Goal: Task Accomplishment & Management: Use online tool/utility

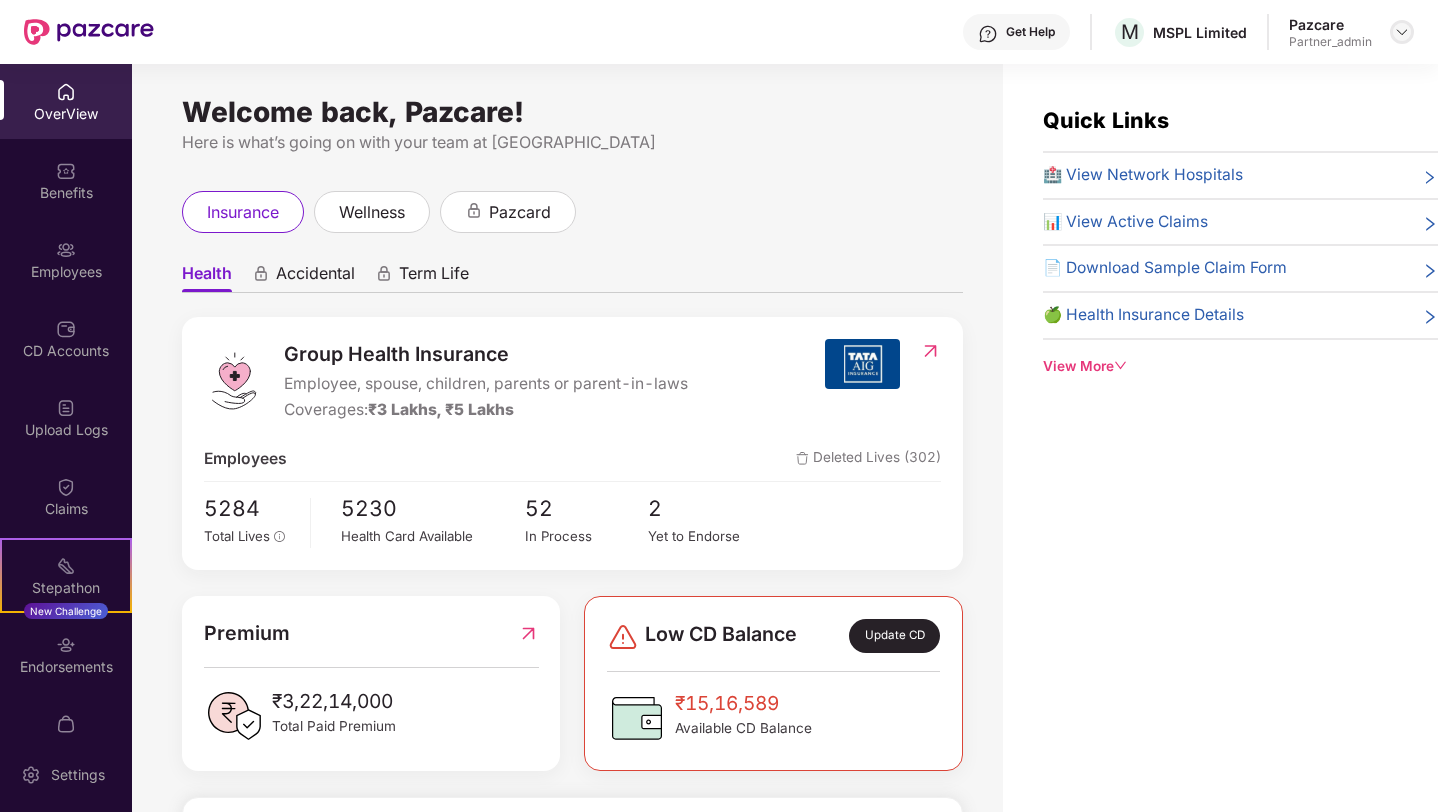
click at [1401, 31] on img at bounding box center [1402, 32] width 16 height 16
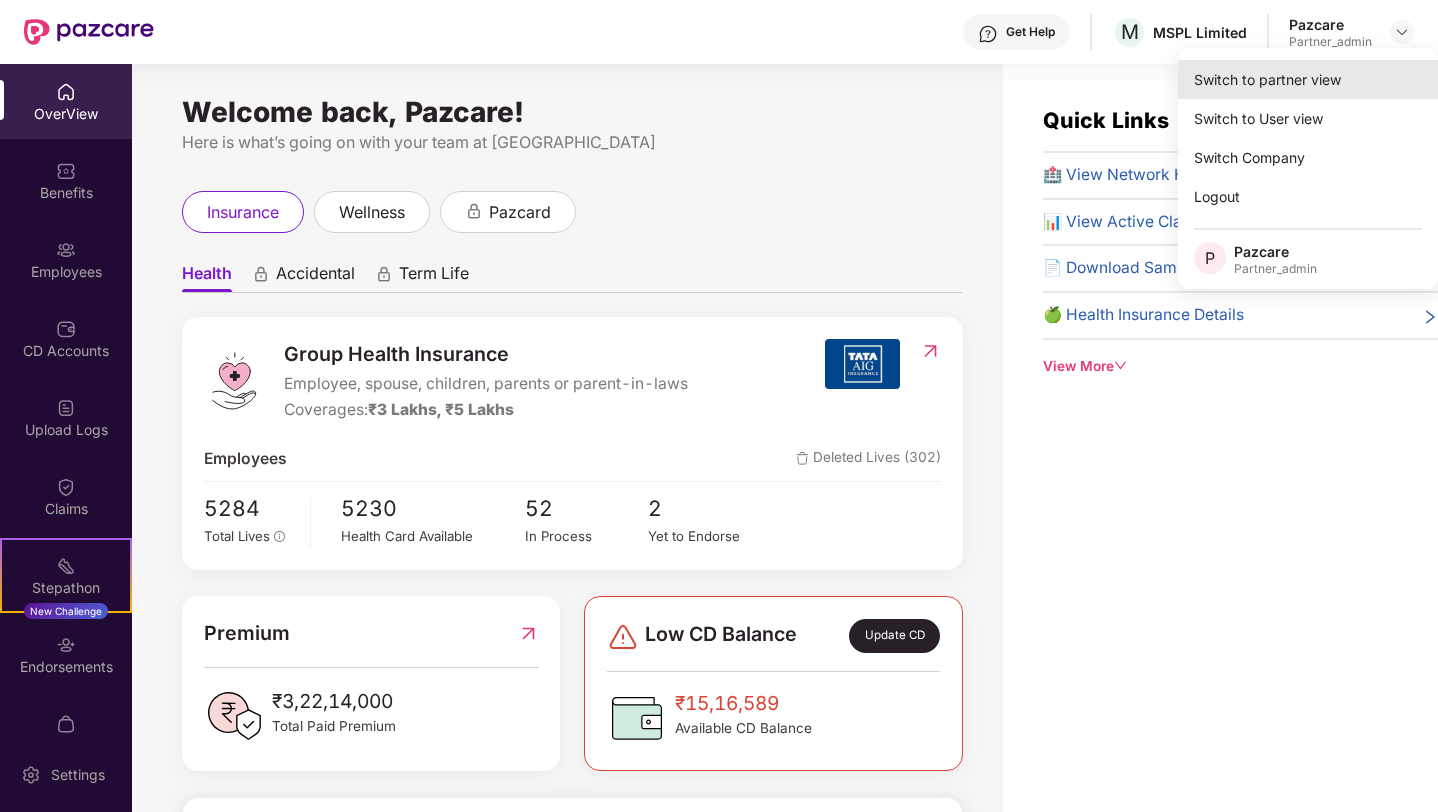
click at [1263, 84] on div "Switch to partner view" at bounding box center [1308, 79] width 260 height 39
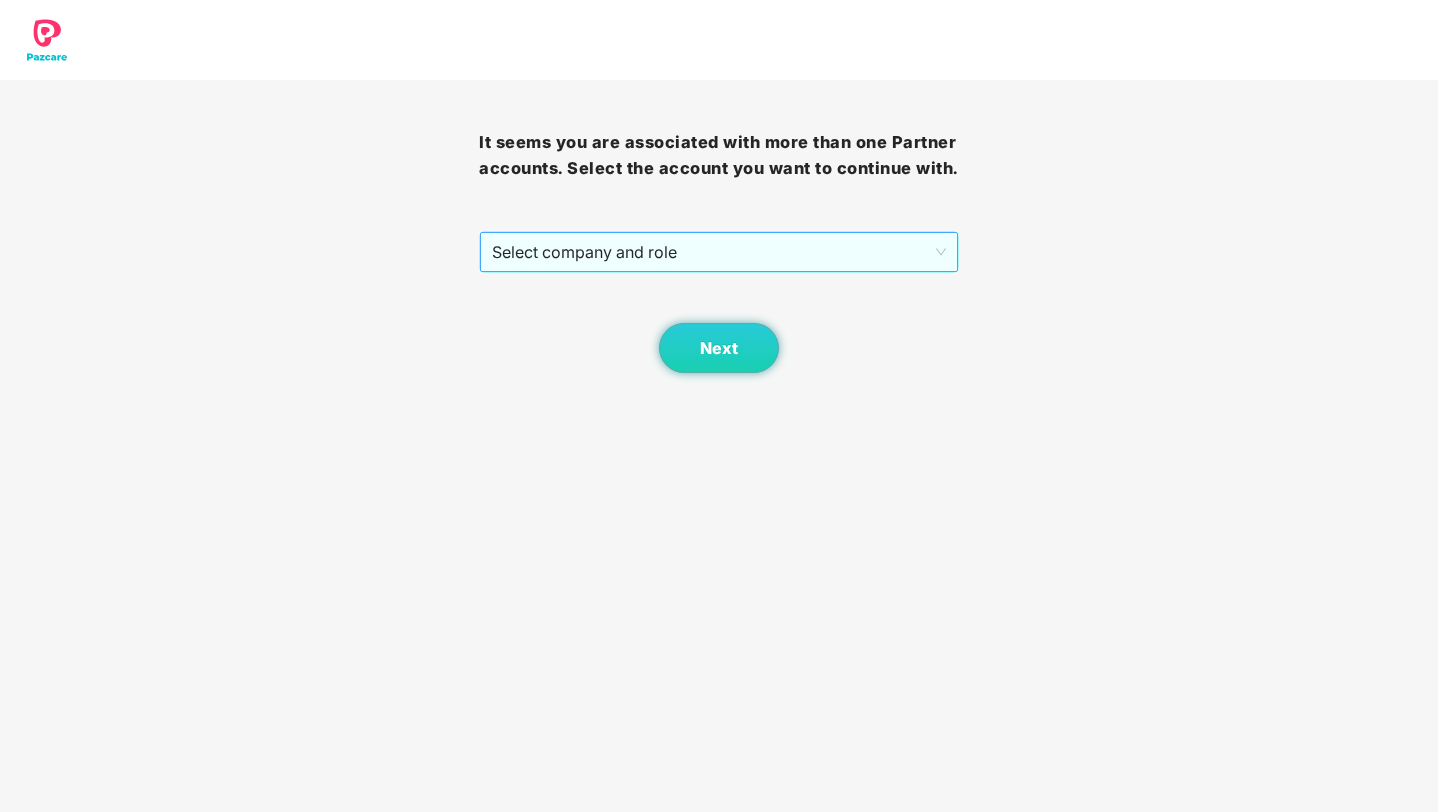
click at [778, 266] on span "Select company and role" at bounding box center [718, 252] width 453 height 38
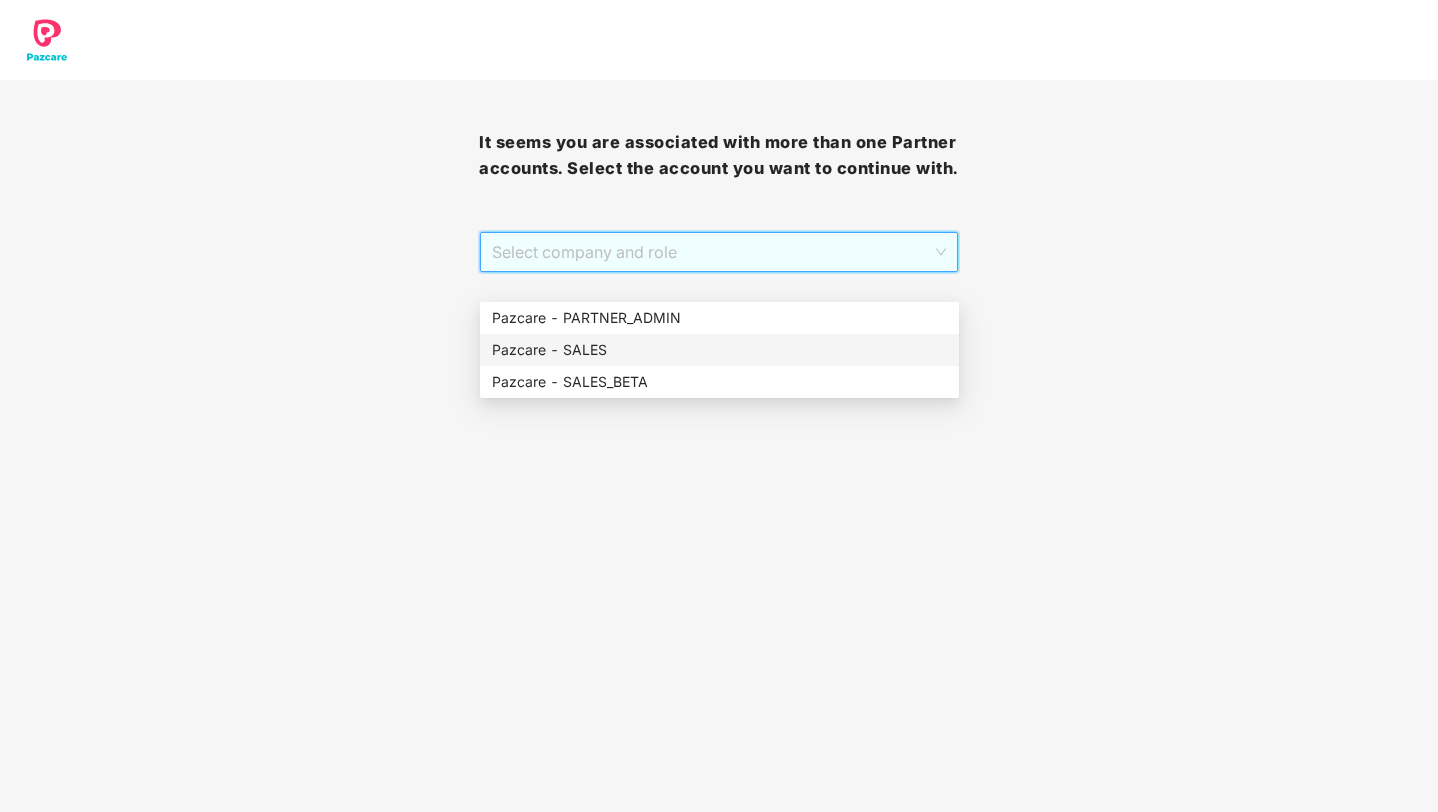
click at [657, 329] on div "Pazcare - SALES" at bounding box center [719, 350] width 455 height 22
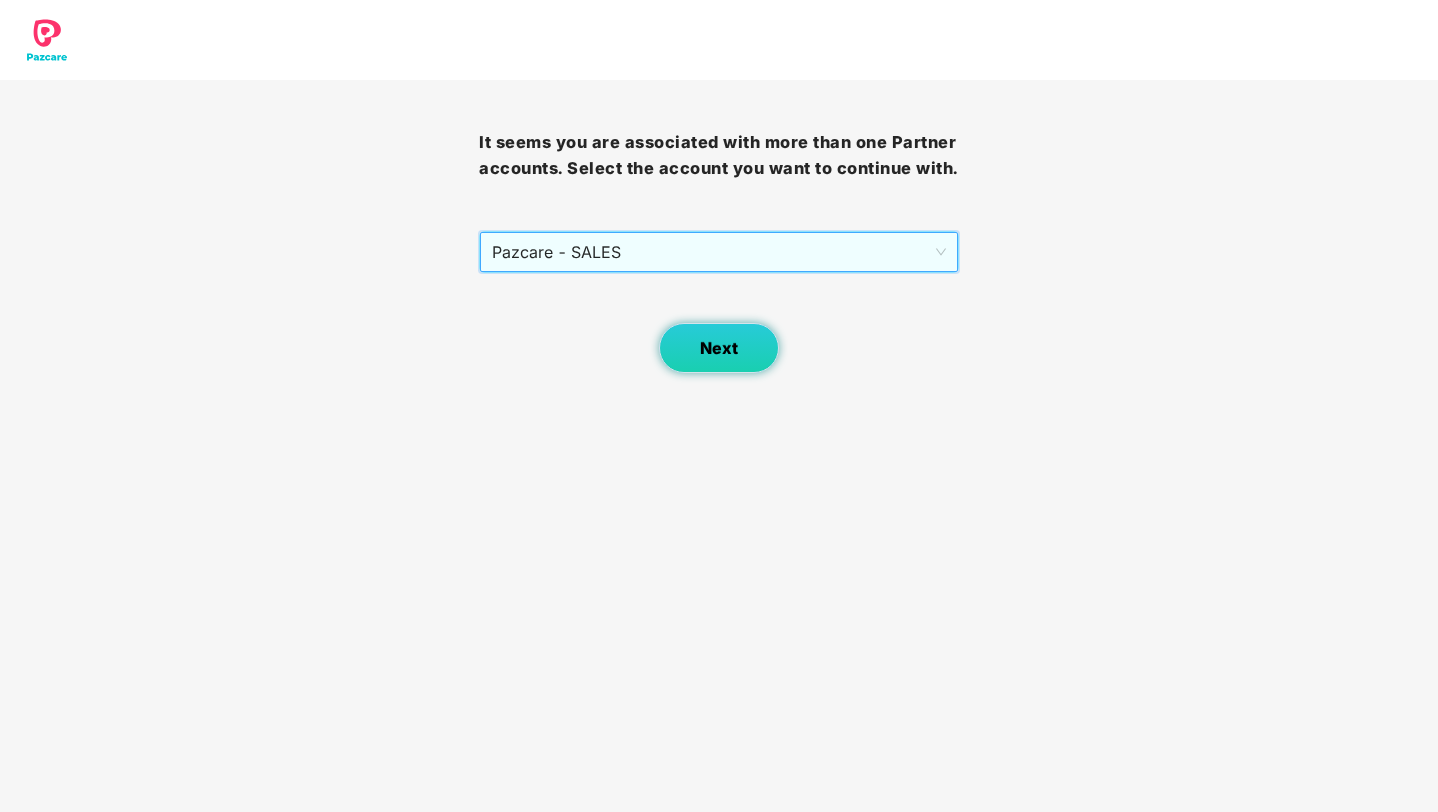
click at [719, 329] on span "Next" at bounding box center [719, 348] width 38 height 19
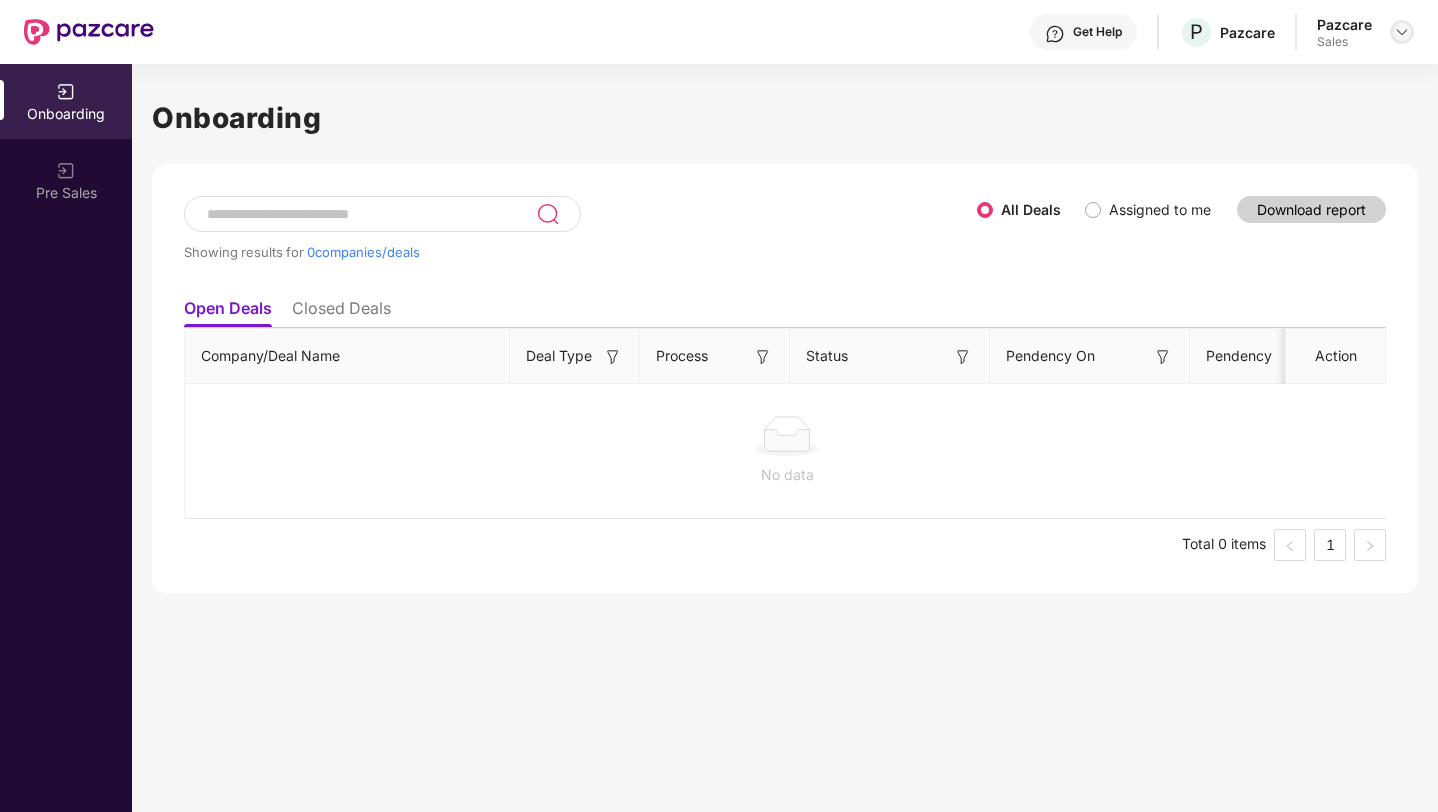
click at [1404, 28] on img at bounding box center [1402, 32] width 16 height 16
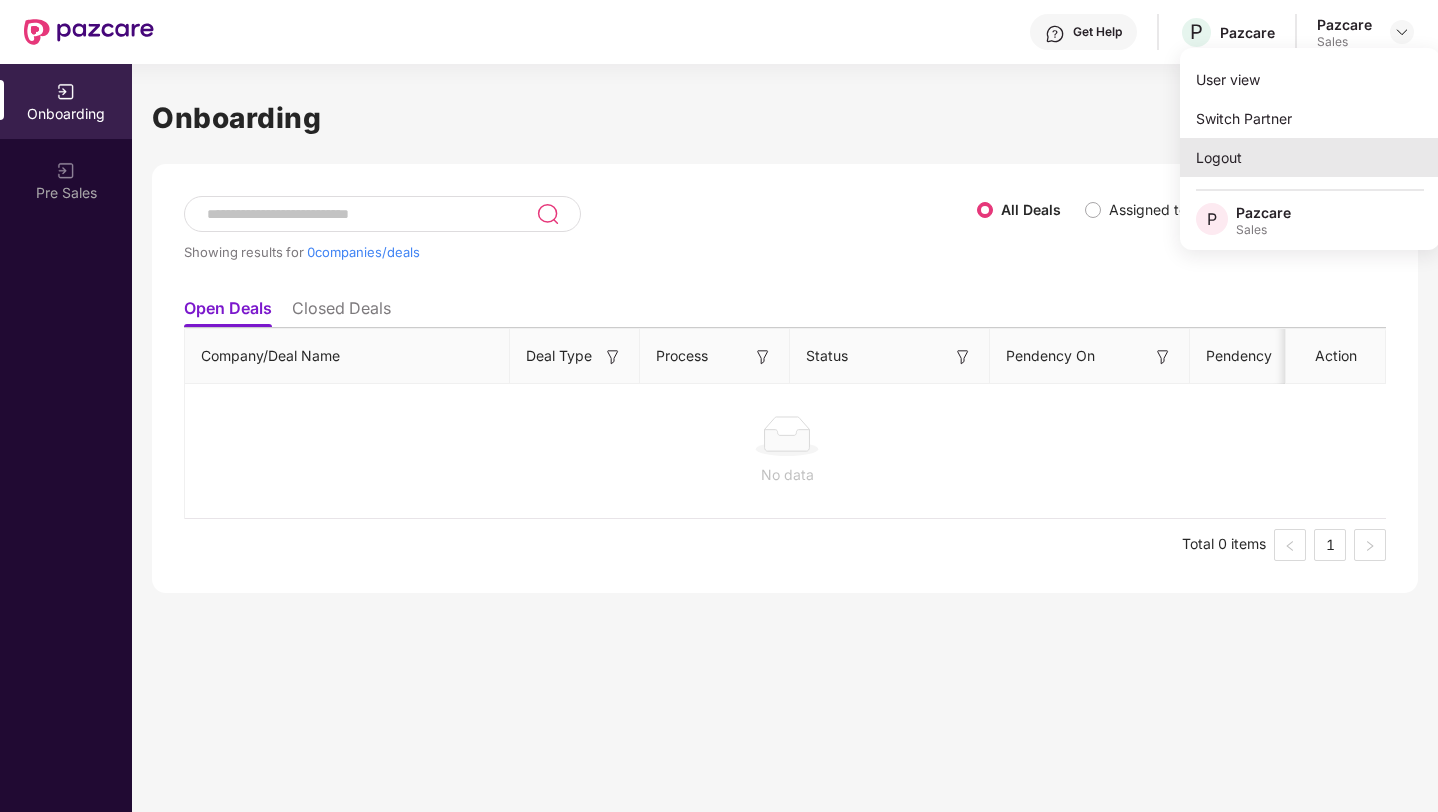
click at [1224, 155] on div "Logout" at bounding box center [1310, 157] width 260 height 39
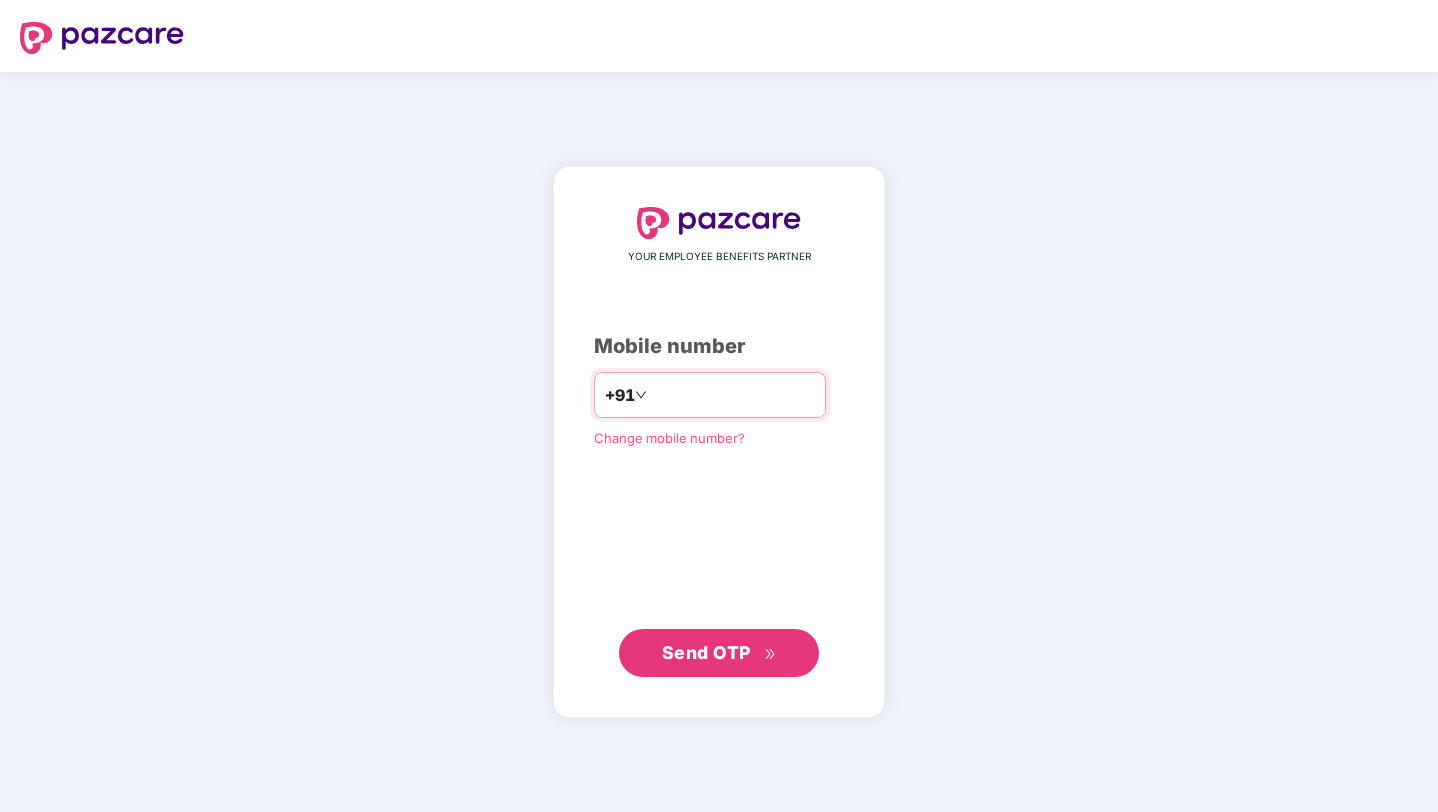
paste input "**********"
type input "**********"
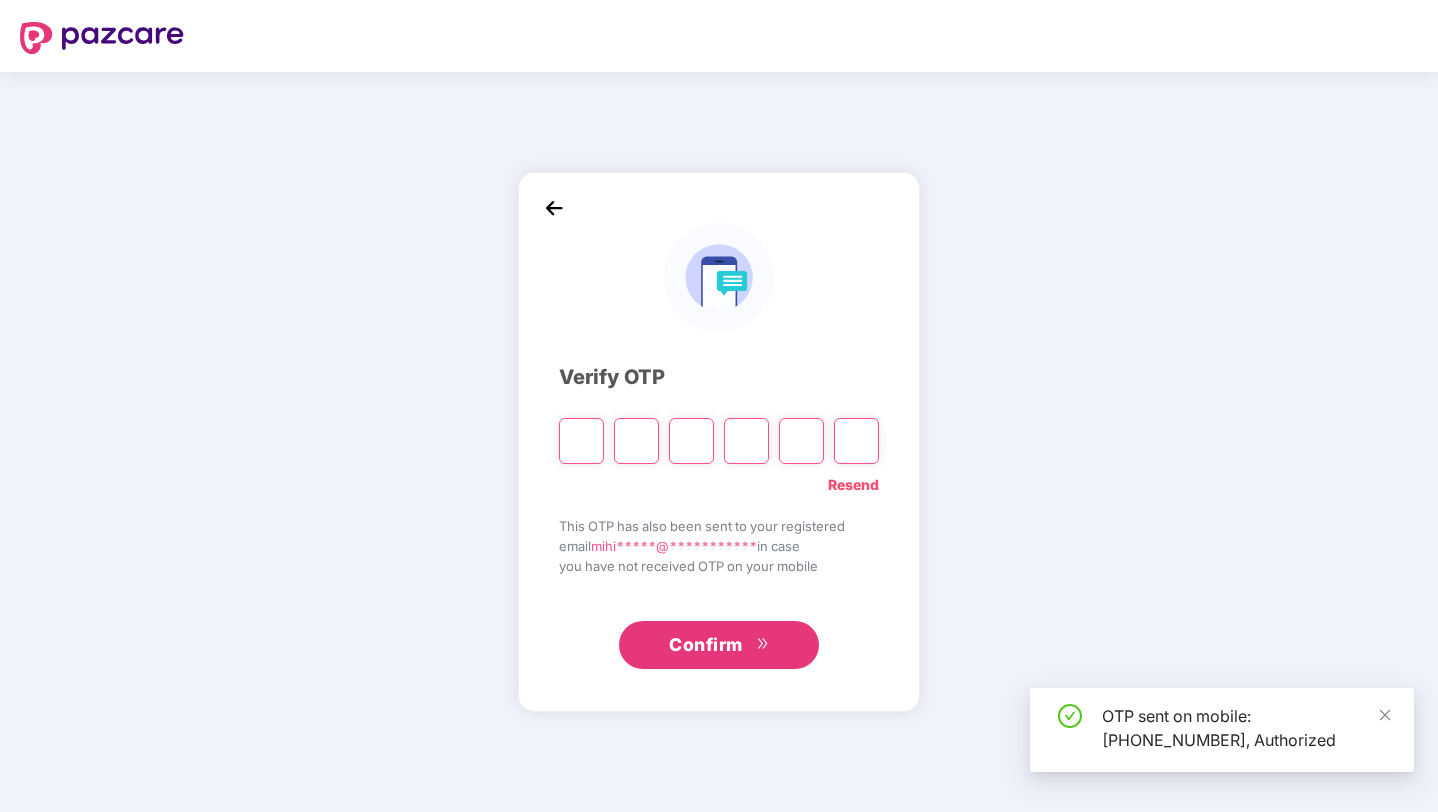
type input "*"
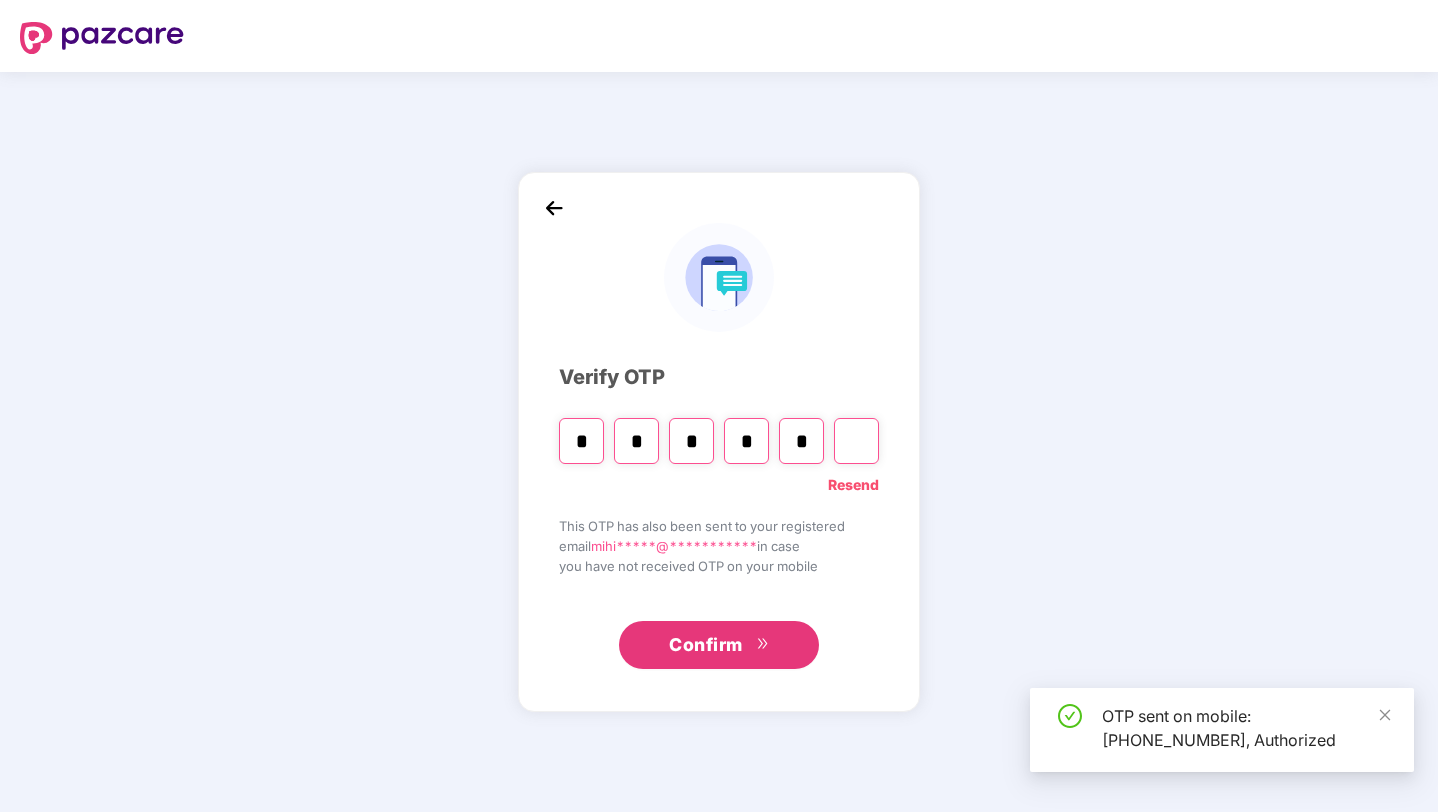
type input "*"
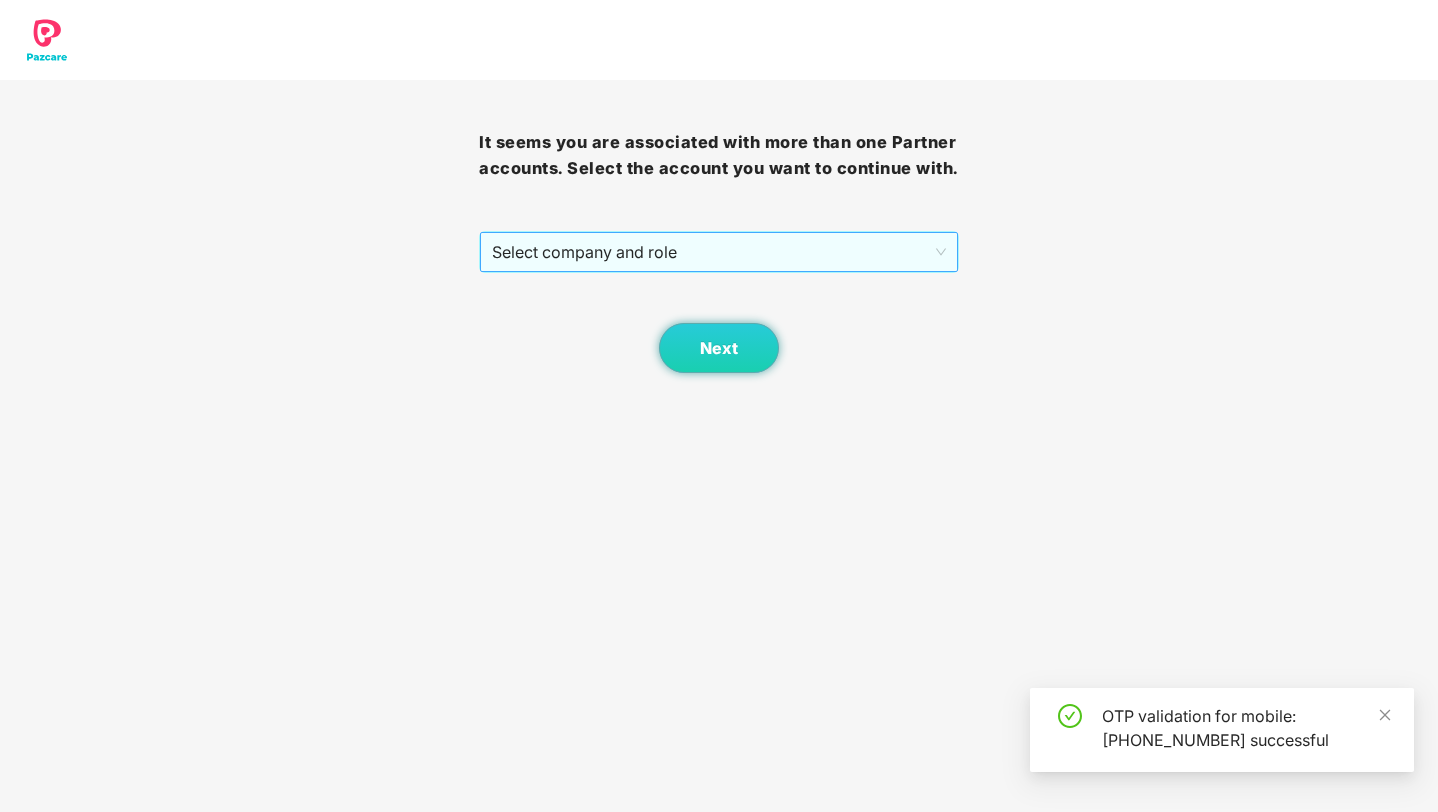
click at [615, 266] on span "Select company and role" at bounding box center [718, 252] width 453 height 38
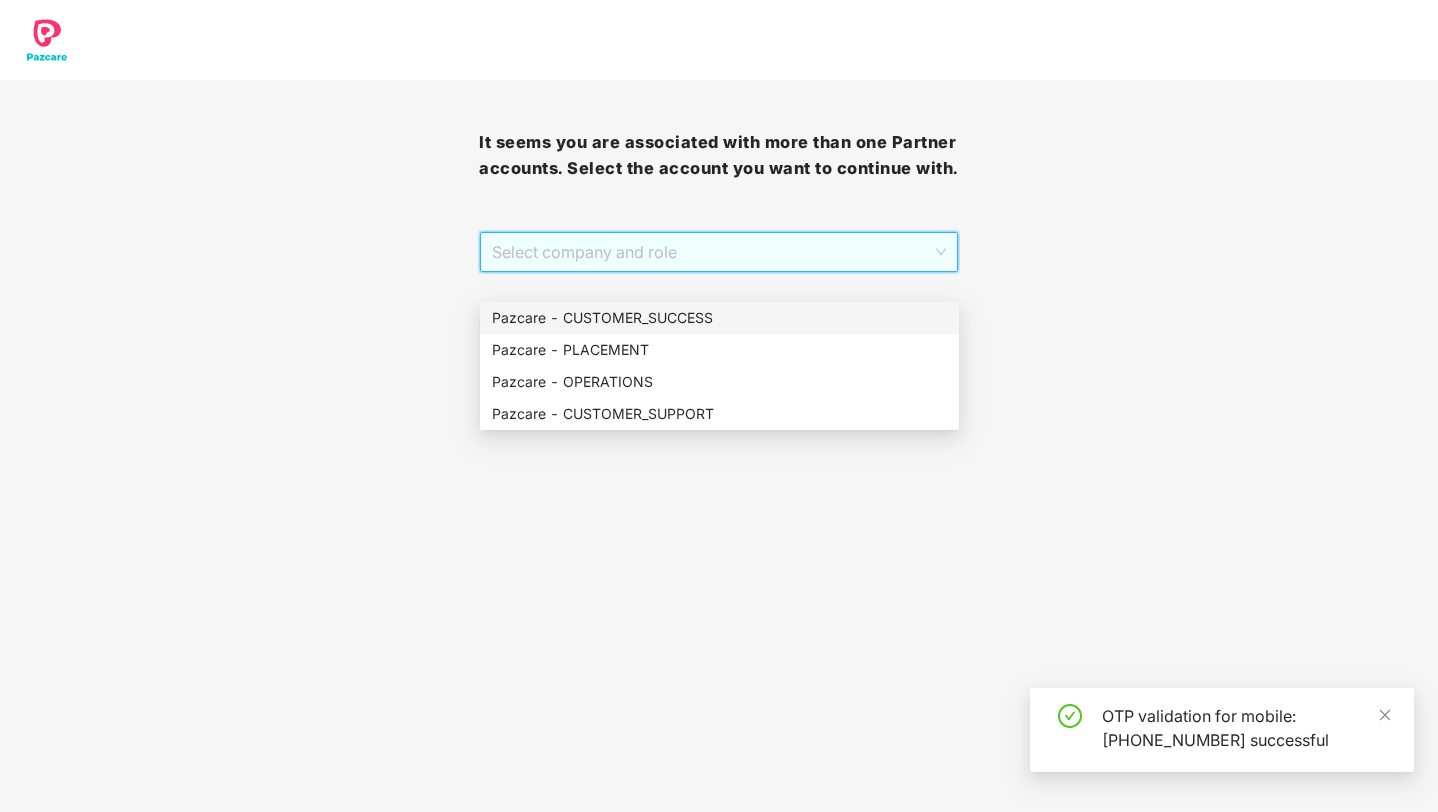
click at [612, 313] on div "Pazcare - CUSTOMER_SUCCESS" at bounding box center [719, 318] width 455 height 22
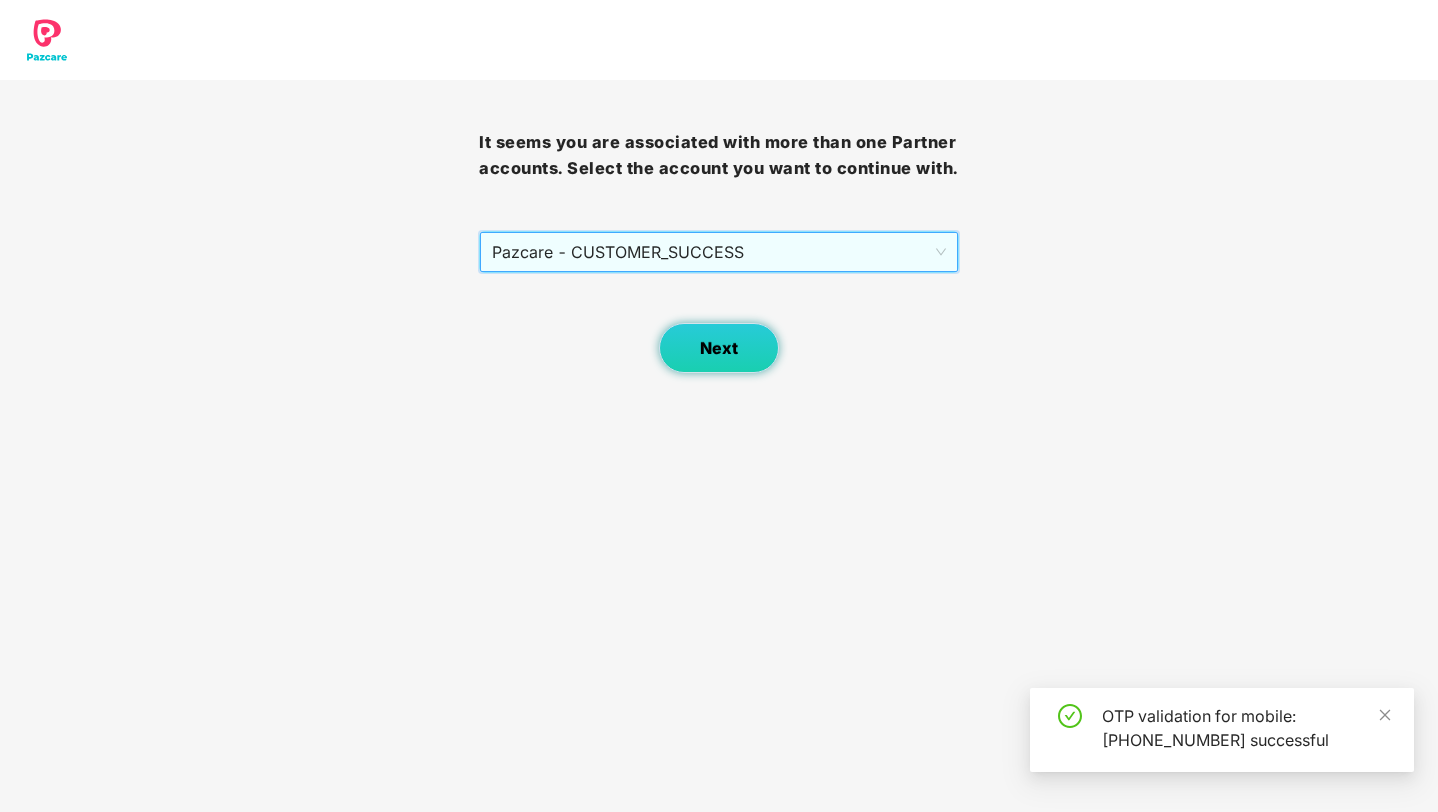
click at [720, 329] on button "Next" at bounding box center [719, 348] width 120 height 50
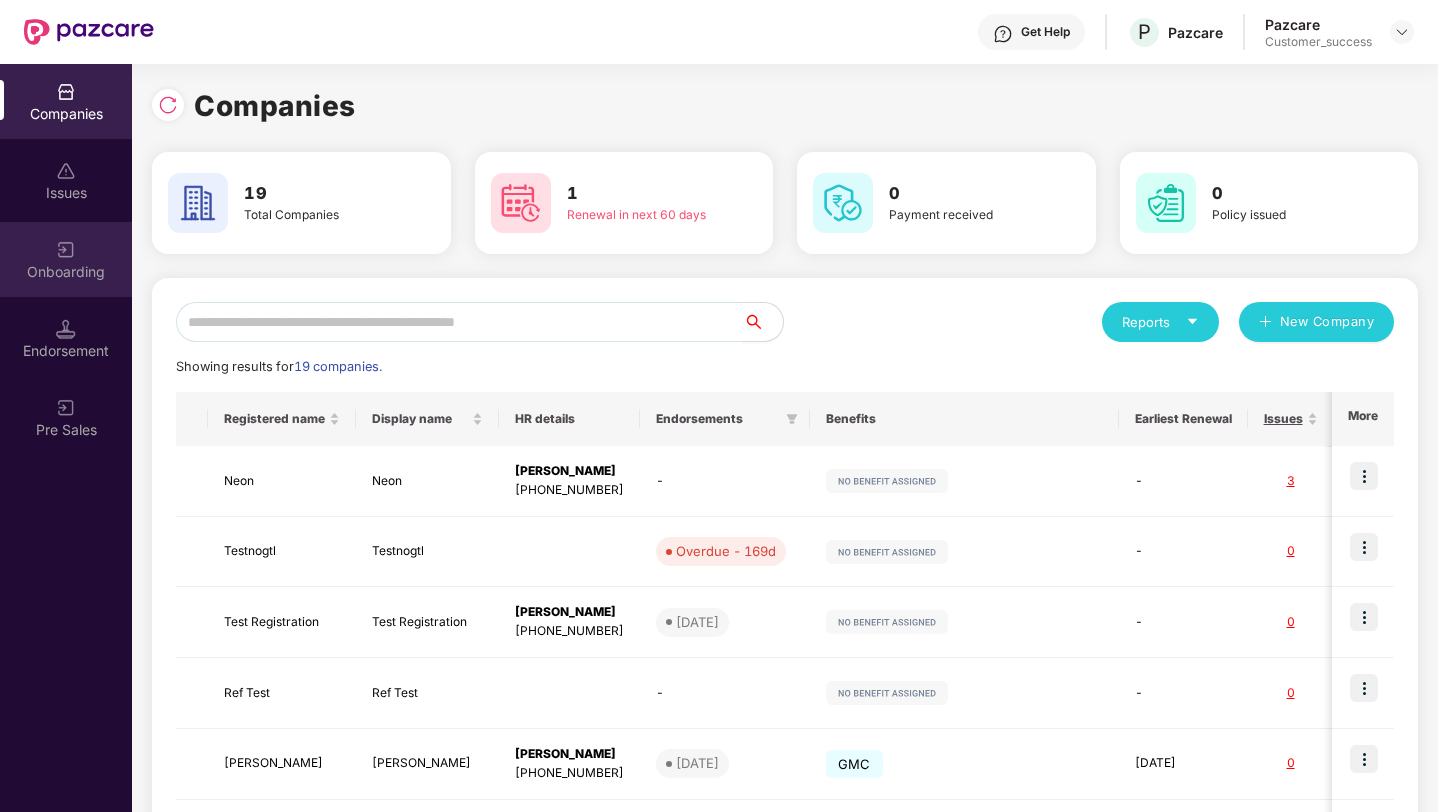
click at [44, 266] on div "Onboarding" at bounding box center [66, 272] width 132 height 20
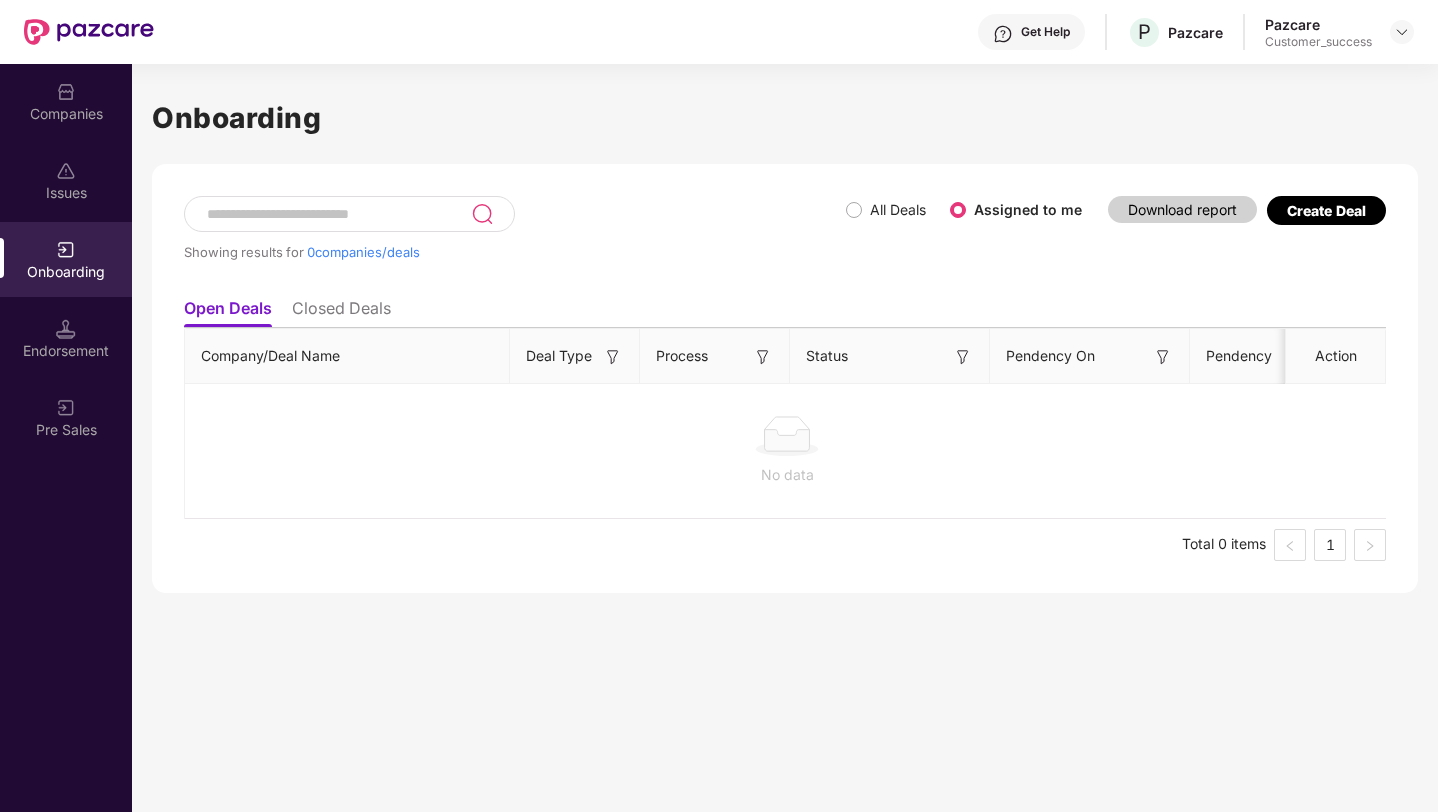
click at [1343, 208] on div "Create Deal" at bounding box center [1326, 210] width 79 height 17
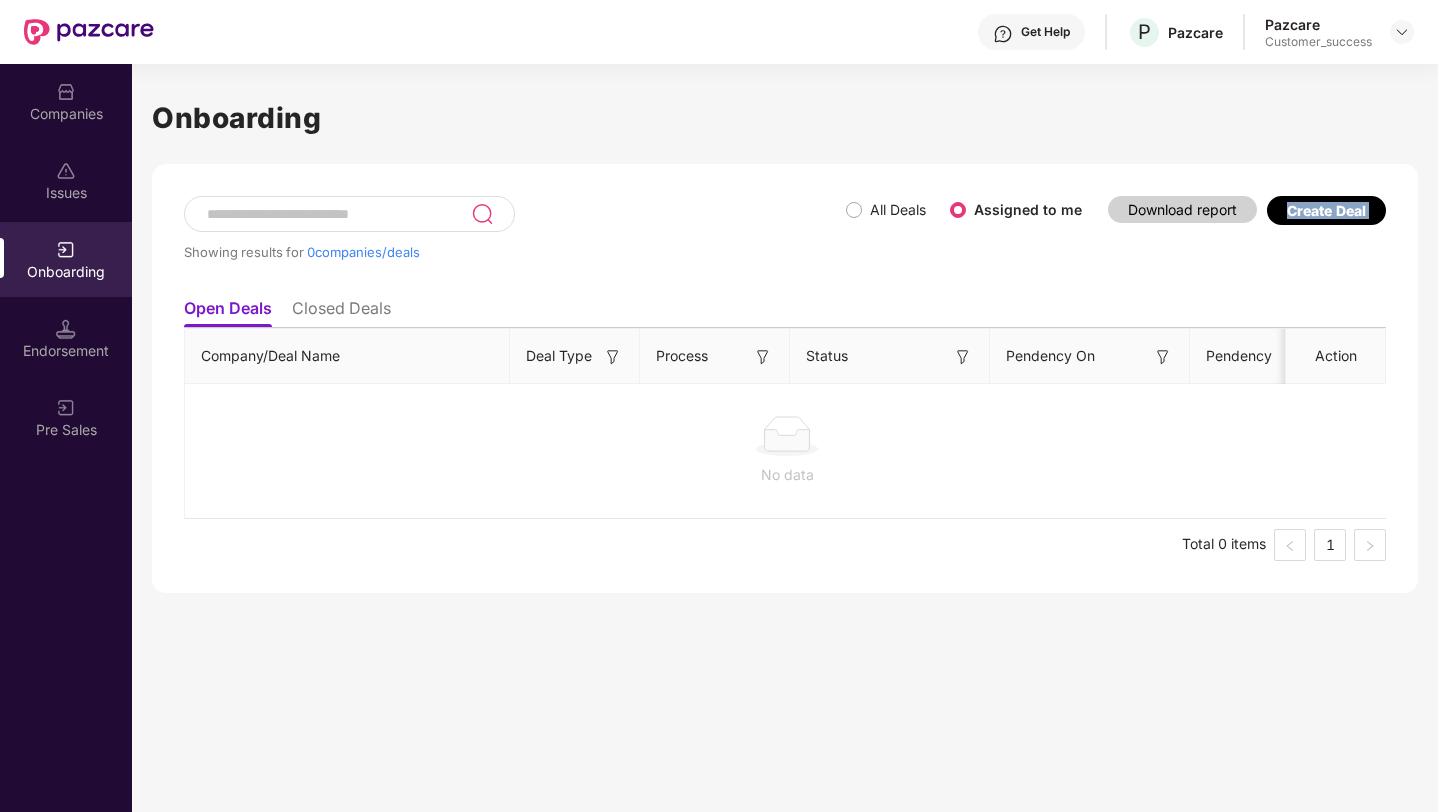
click at [1343, 208] on div "Create Deal" at bounding box center [1326, 210] width 79 height 17
click at [1291, 271] on div "Showing results for 0 companies/deals All Deals Assigned to me Download report …" at bounding box center [785, 242] width 1202 height 92
click at [1299, 212] on div "Create Deal" at bounding box center [1326, 210] width 79 height 17
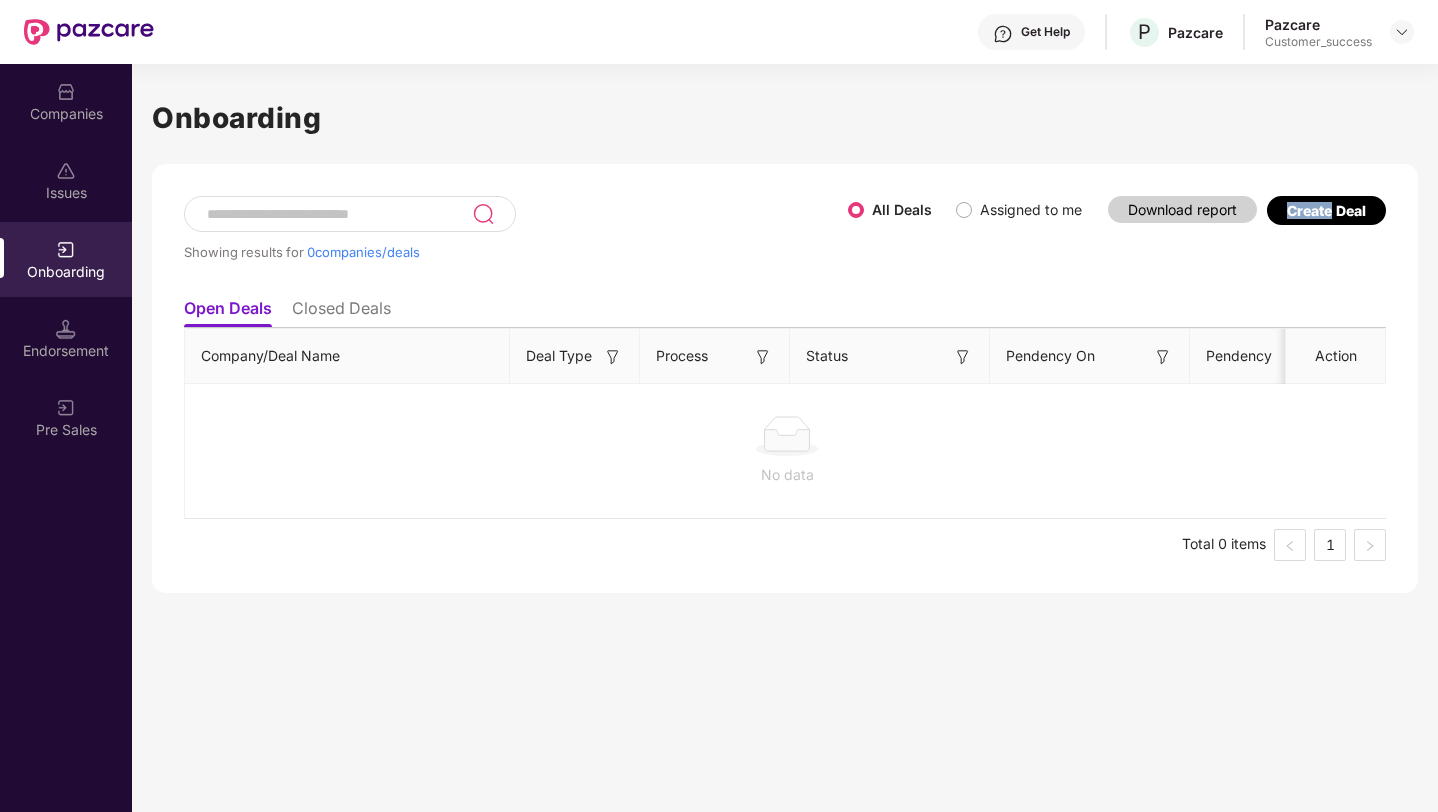
click at [1338, 211] on div "Create Deal" at bounding box center [1326, 210] width 79 height 17
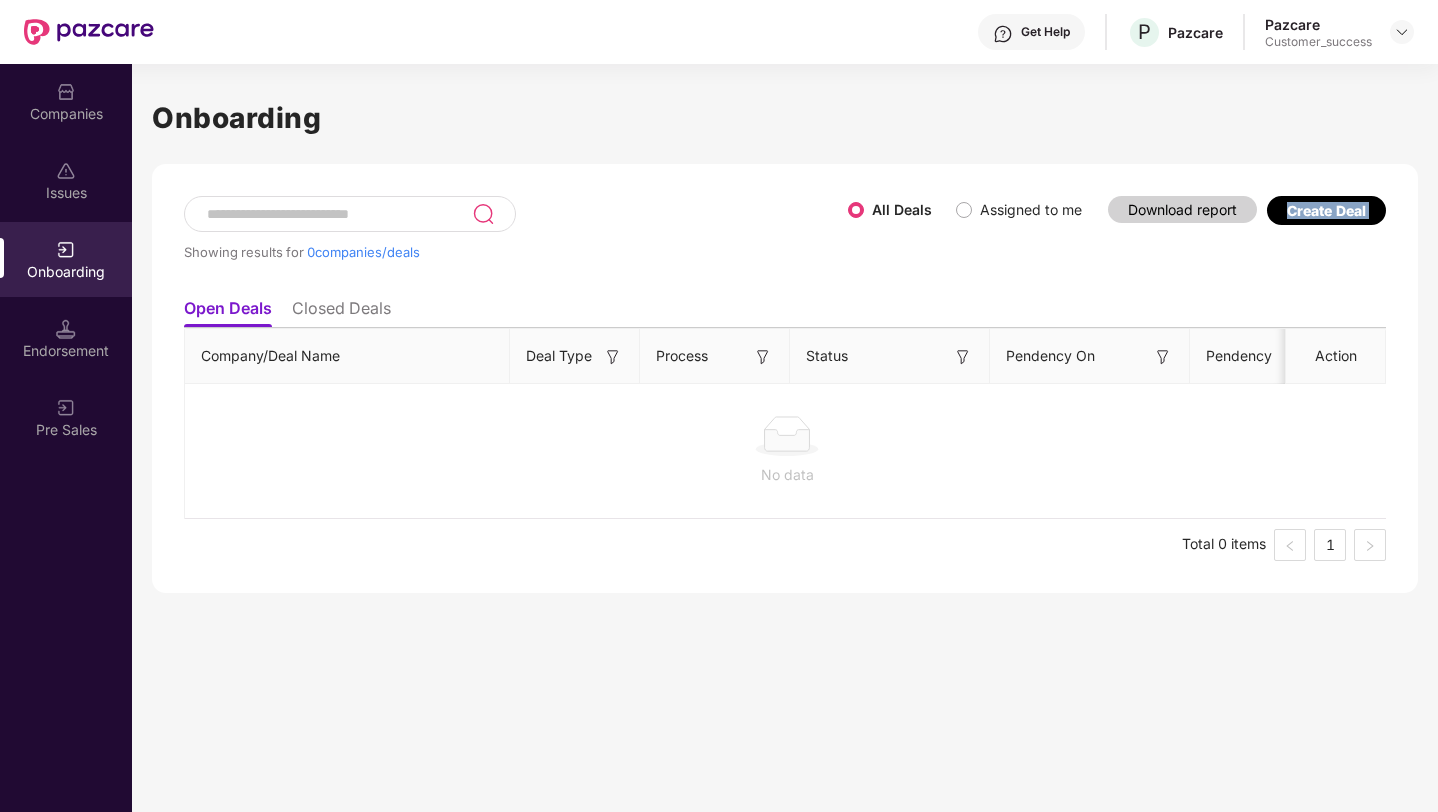
click at [1338, 211] on div "Create Deal" at bounding box center [1326, 210] width 79 height 17
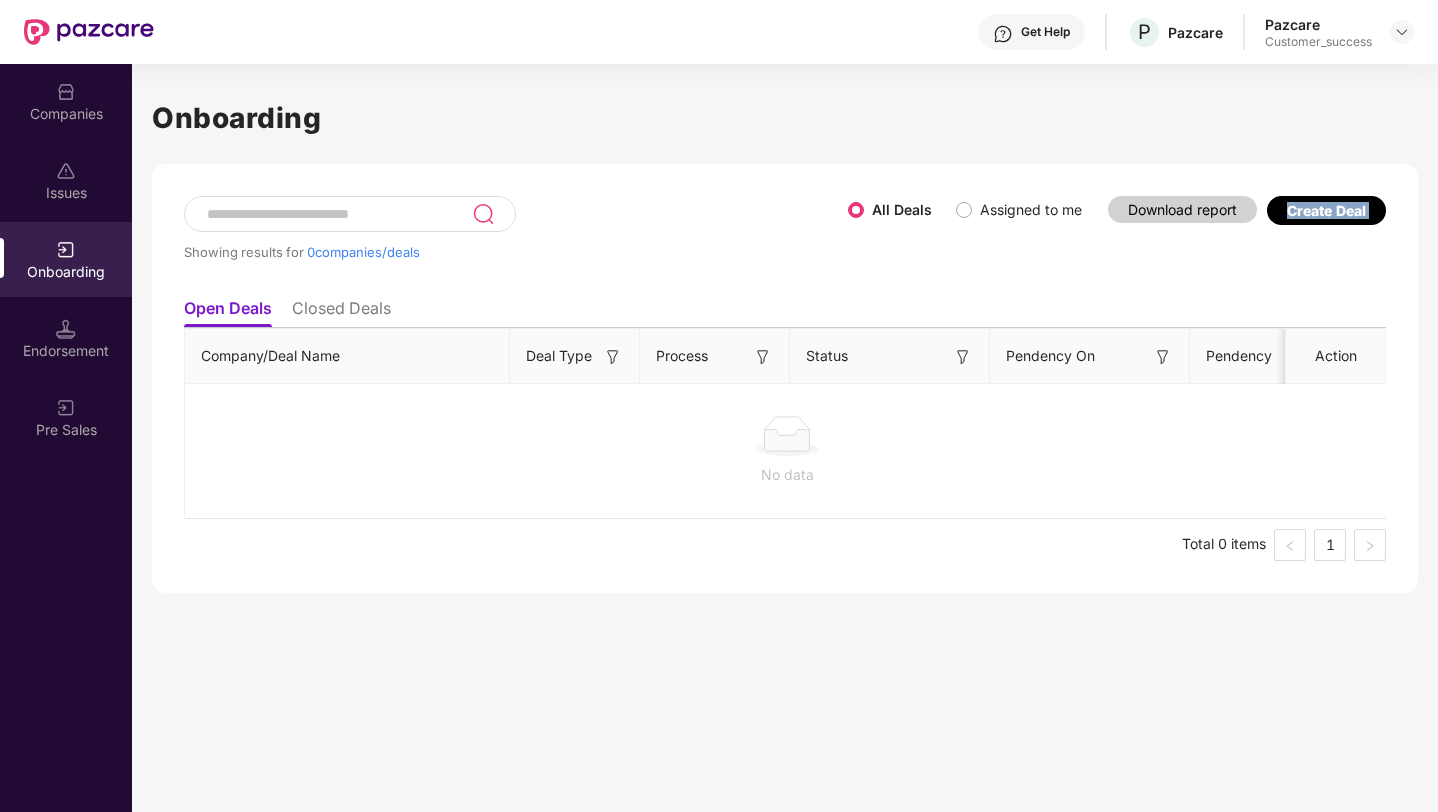
click at [1338, 211] on div "Create Deal" at bounding box center [1326, 210] width 79 height 17
